Goal: Find specific page/section: Find specific page/section

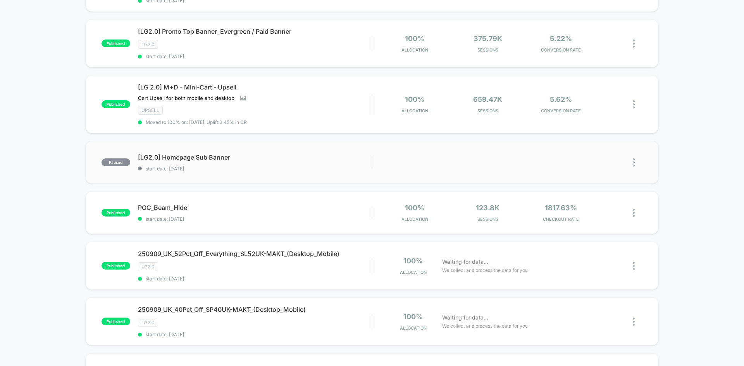
scroll to position [194, 0]
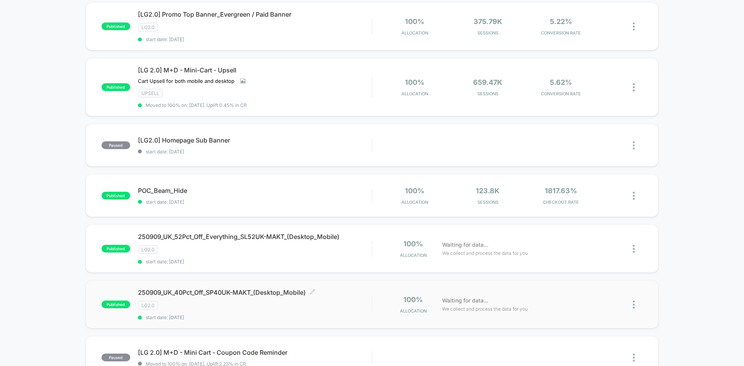
click at [273, 291] on span "250909_UK_40Pct_Off_SP40UK-MAKT_(Desktop_Mobile) Click to edit experience detai…" at bounding box center [255, 293] width 234 height 8
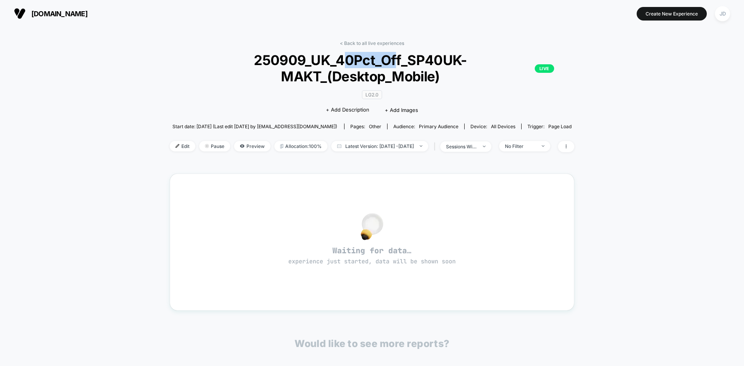
drag, startPoint x: 341, startPoint y: 60, endPoint x: 397, endPoint y: 60, distance: 55.8
click at [397, 60] on span "250909_UK_40Pct_Off_SP40UK-MAKT_(Desktop_Mobile) LIVE" at bounding box center [372, 68] width 364 height 33
click at [357, 61] on span "250909_UK_40Pct_Off_SP40UK-MAKT_(Desktop_Mobile) LIVE" at bounding box center [372, 68] width 364 height 33
drag, startPoint x: 347, startPoint y: 59, endPoint x: 399, endPoint y: 63, distance: 52.5
click at [398, 64] on span "250909_UK_40Pct_Off_SP40UK-MAKT_(Desktop_Mobile) LIVE" at bounding box center [372, 68] width 364 height 33
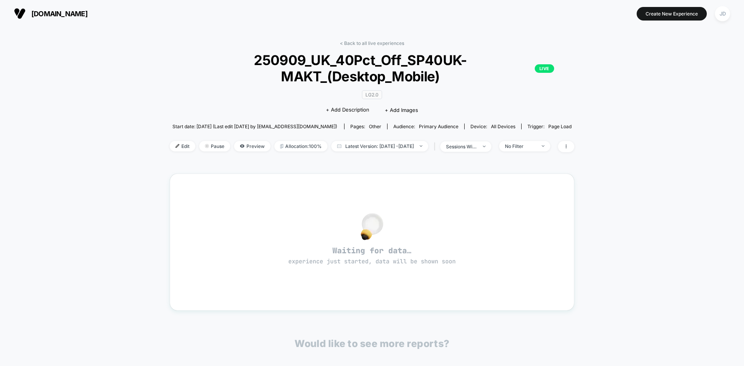
click at [413, 59] on span "250909_UK_40Pct_Off_SP40UK-MAKT_(Desktop_Mobile) LIVE" at bounding box center [372, 68] width 364 height 33
drag, startPoint x: 410, startPoint y: 58, endPoint x: 460, endPoint y: 62, distance: 49.8
click at [460, 62] on span "250909_UK_40Pct_Off_SP40UK-MAKT_(Desktop_Mobile) LIVE" at bounding box center [372, 68] width 364 height 33
copy span "SP40UK"
click at [424, 62] on span "250909_UK_40Pct_Off_SP40UK-MAKT_(Desktop_Mobile) LIVE" at bounding box center [372, 68] width 364 height 33
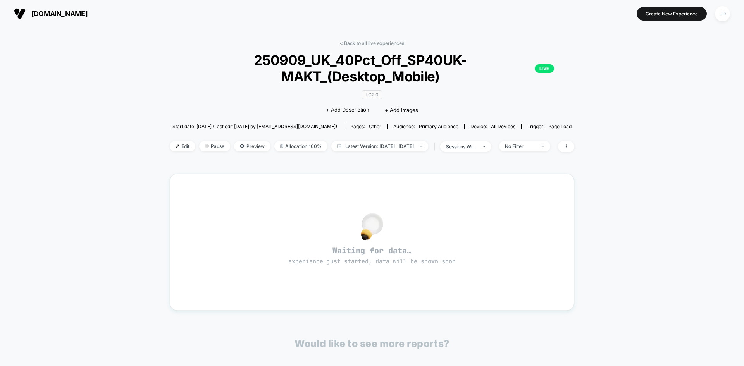
click at [410, 56] on span "250909_UK_40Pct_Off_SP40UK-MAKT_(Desktop_Mobile) LIVE" at bounding box center [372, 68] width 364 height 33
drag, startPoint x: 410, startPoint y: 56, endPoint x: 317, endPoint y: 80, distance: 95.8
click at [317, 80] on span "250909_UK_40Pct_Off_SP40UK-MAKT_(Desktop_Mobile) LIVE" at bounding box center [372, 68] width 364 height 33
copy span "SP40UK-MAKT"
click at [172, 16] on section "[DOMAIN_NAME]" at bounding box center [130, 13] width 236 height 19
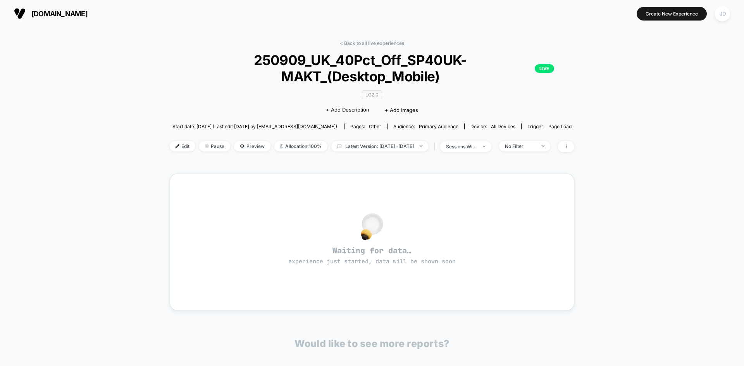
click at [77, 13] on span "[DOMAIN_NAME]" at bounding box center [59, 14] width 56 height 8
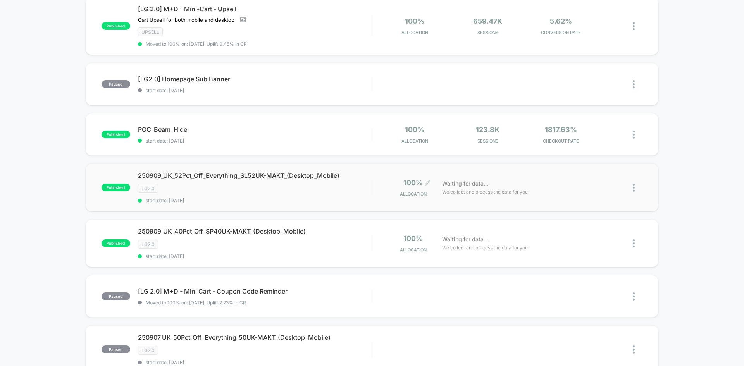
scroll to position [233, 0]
